Goal: Transaction & Acquisition: Subscribe to service/newsletter

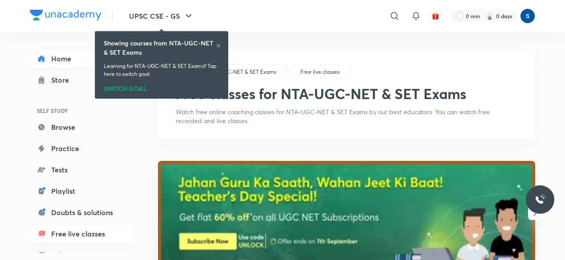
click at [67, 57] on link "Home" at bounding box center [81, 59] width 103 height 18
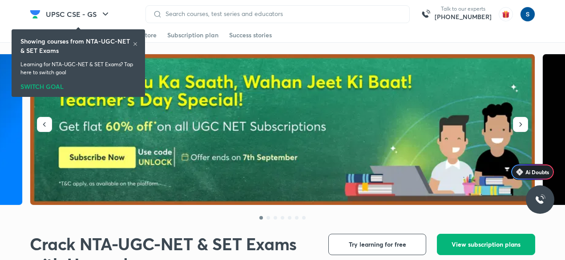
click at [463, 239] on button "View subscription plans" at bounding box center [486, 244] width 98 height 21
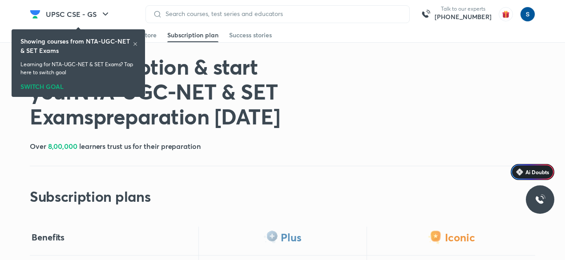
click at [133, 44] on icon at bounding box center [135, 43] width 5 height 5
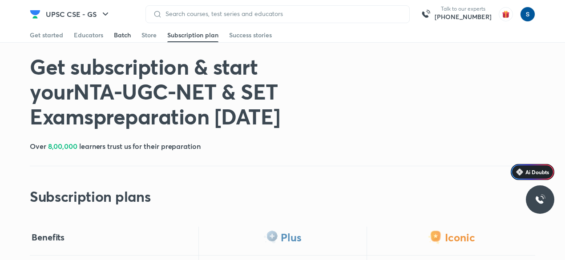
click at [124, 33] on div "Batch" at bounding box center [122, 35] width 17 height 9
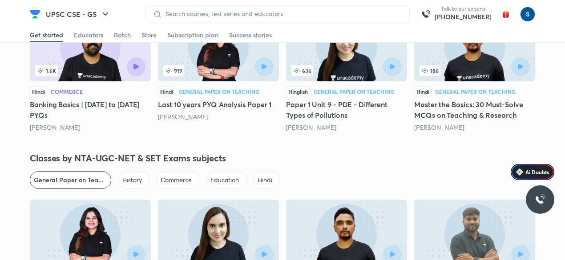
scroll to position [1968, 0]
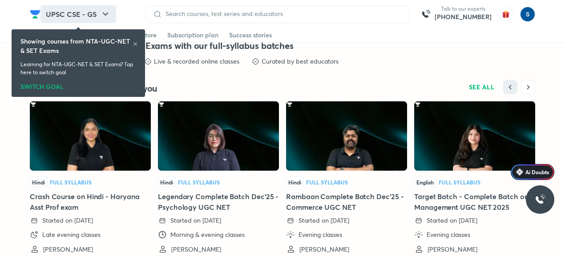
click at [92, 16] on button "UPSC CSE - GS" at bounding box center [79, 14] width 76 height 18
click at [131, 44] on h6 "Showing courses from NTA-UGC-NET & SET Exams" at bounding box center [76, 46] width 112 height 19
click at [136, 42] on icon at bounding box center [135, 43] width 5 height 5
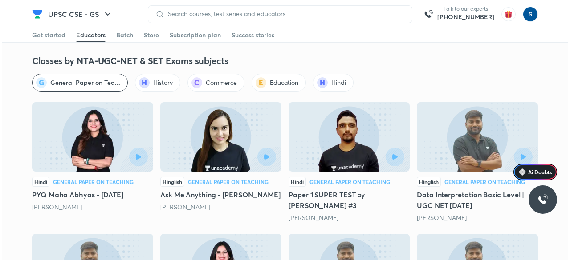
scroll to position [1068, 0]
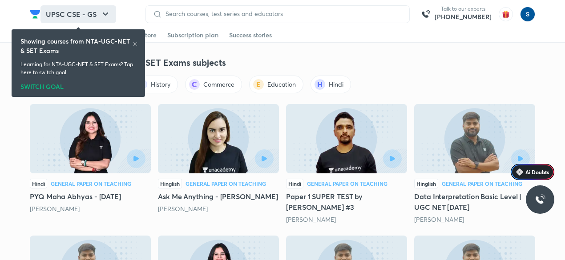
click at [72, 10] on button "UPSC CSE - GS" at bounding box center [79, 14] width 76 height 18
click at [78, 16] on button "UPSC CSE - GS" at bounding box center [79, 14] width 76 height 18
click at [136, 45] on icon at bounding box center [136, 44] width 4 height 4
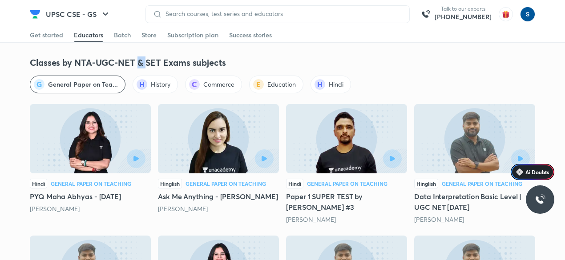
click at [102, 13] on icon "button" at bounding box center [105, 14] width 11 height 11
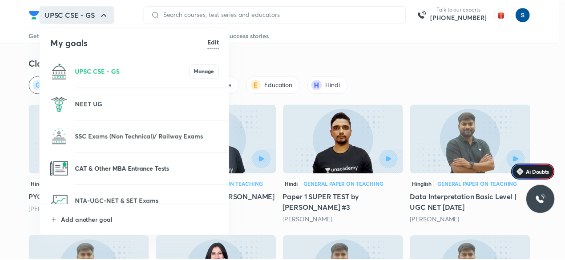
scroll to position [0, 0]
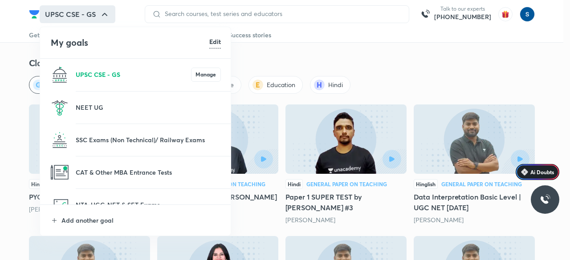
click at [176, 78] on p "UPSC CSE - GS" at bounding box center [133, 74] width 115 height 9
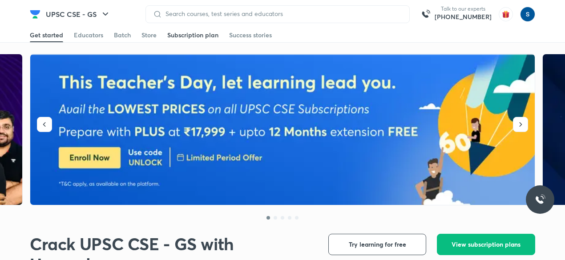
click at [184, 36] on div "Subscription plan" at bounding box center [192, 35] width 51 height 9
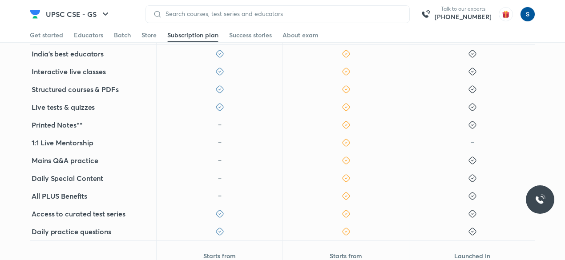
scroll to position [326, 0]
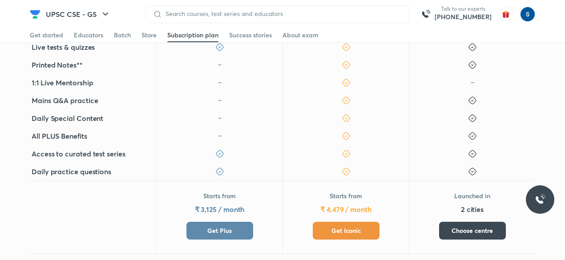
click at [230, 231] on span "Get Plus" at bounding box center [219, 231] width 24 height 9
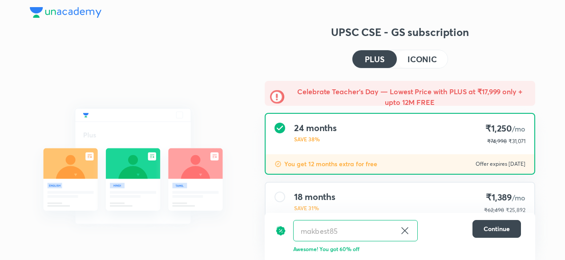
click at [101, 25] on div "Structured courses All our courses are structured in line with your exam syllab…" at bounding box center [133, 202] width 207 height 354
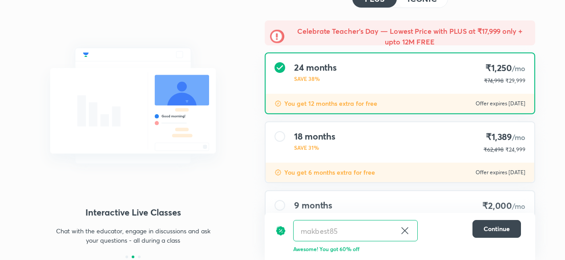
scroll to position [118, 0]
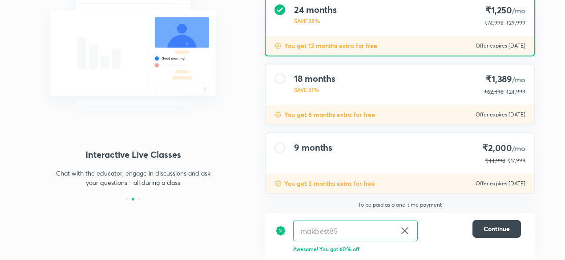
click at [347, 163] on div "9 months ₹2,000 /mo ₹44,998 ₹17,999" at bounding box center [400, 154] width 269 height 41
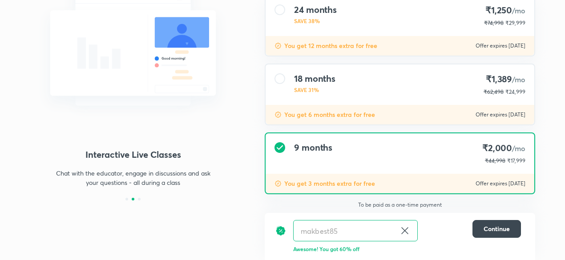
scroll to position [0, 0]
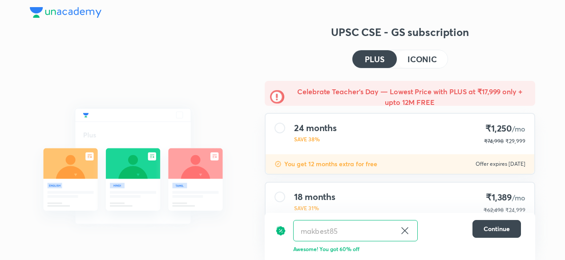
click at [77, 14] on img at bounding box center [66, 12] width 72 height 11
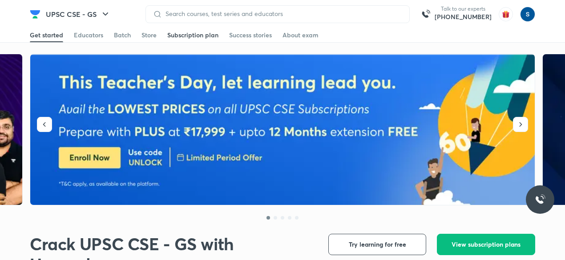
click at [175, 38] on div "Subscription plan" at bounding box center [192, 35] width 51 height 9
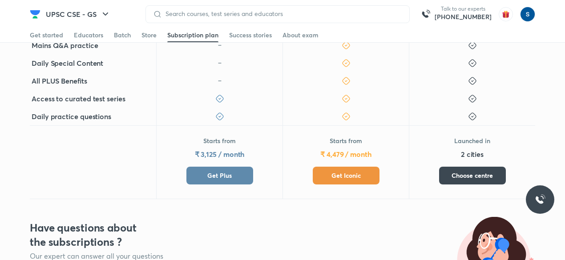
scroll to position [385, 0]
